Goal: Task Accomplishment & Management: Use online tool/utility

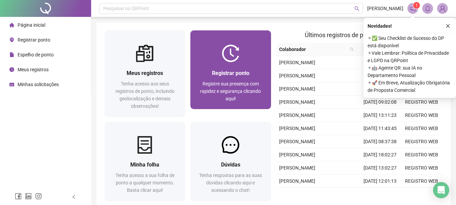
click at [220, 70] on span "Registrar ponto" at bounding box center [230, 73] width 37 height 6
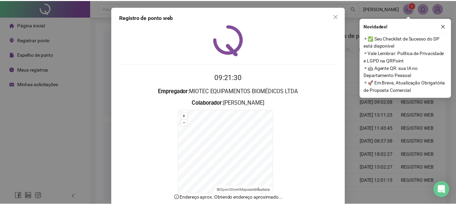
scroll to position [42, 0]
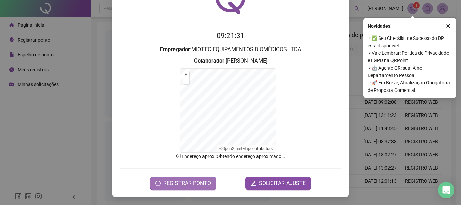
click at [188, 186] on span "REGISTRAR PONTO" at bounding box center [187, 183] width 48 height 8
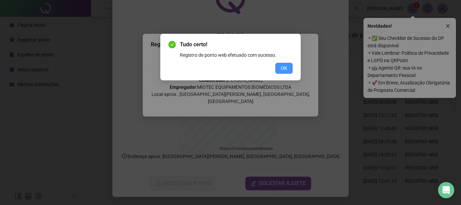
click at [284, 69] on span "OK" at bounding box center [284, 68] width 6 height 7
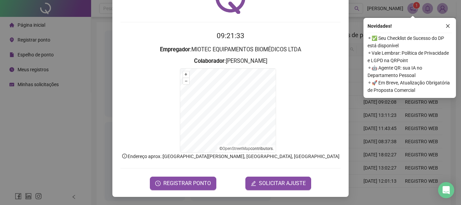
click at [34, 94] on div "Registro de ponto web 09:21:33 Empregador : MIOTEC EQUIPAMENTOS BIOMÉDICOS LTDA…" at bounding box center [230, 102] width 461 height 205
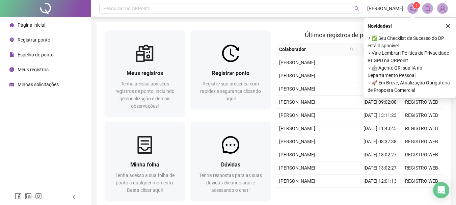
click at [27, 72] on span "Meus registros" at bounding box center [33, 69] width 31 height 5
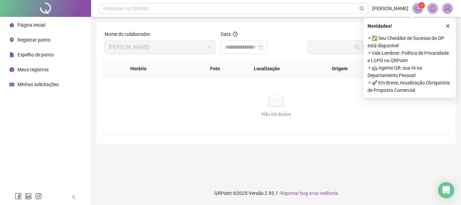
click at [34, 26] on span "Página inicial" at bounding box center [32, 24] width 28 height 5
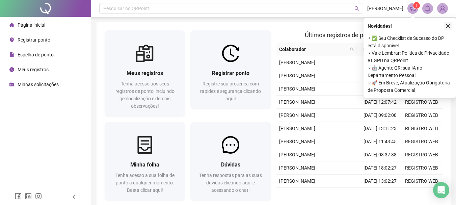
click at [446, 24] on icon "close" at bounding box center [448, 26] width 5 height 5
